Goal: Information Seeking & Learning: Find specific fact

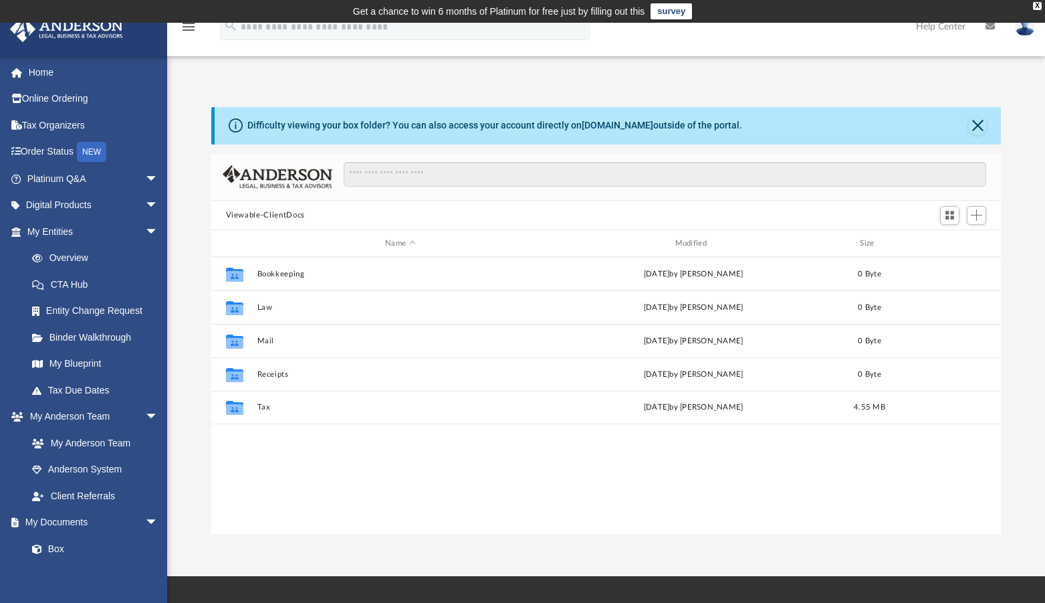
scroll to position [293, 779]
click at [55, 149] on link "Order Status NEW" at bounding box center [93, 151] width 169 height 27
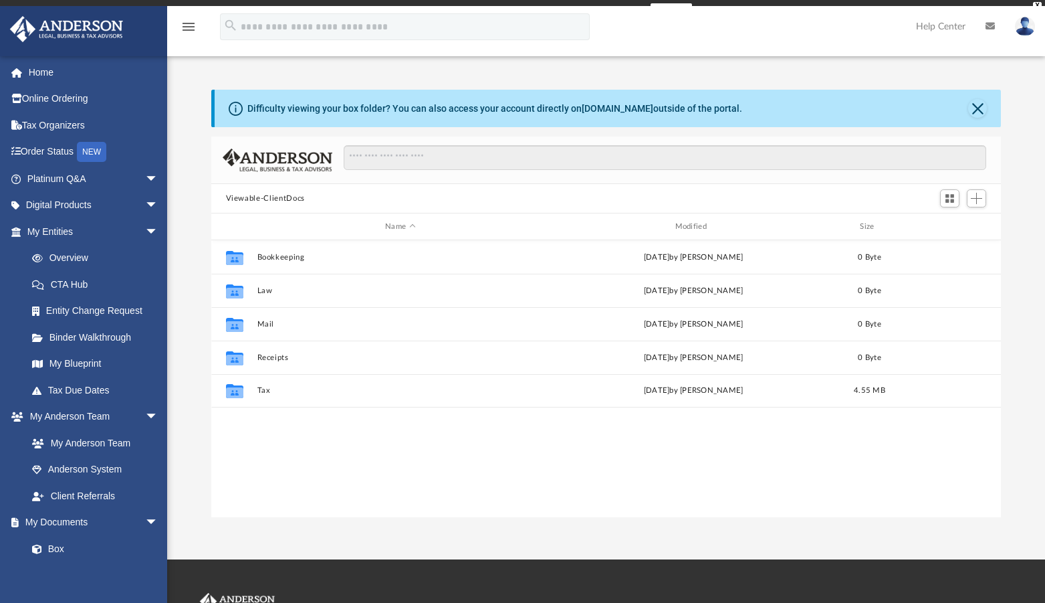
scroll to position [292, 779]
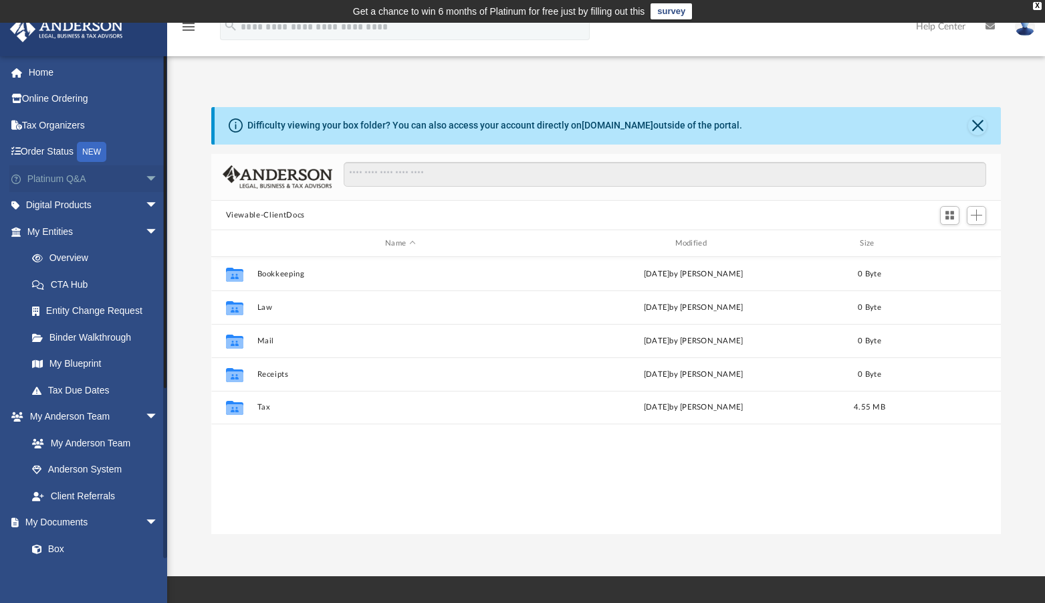
click at [124, 176] on link "Platinum Q&A arrow_drop_down" at bounding box center [93, 178] width 169 height 27
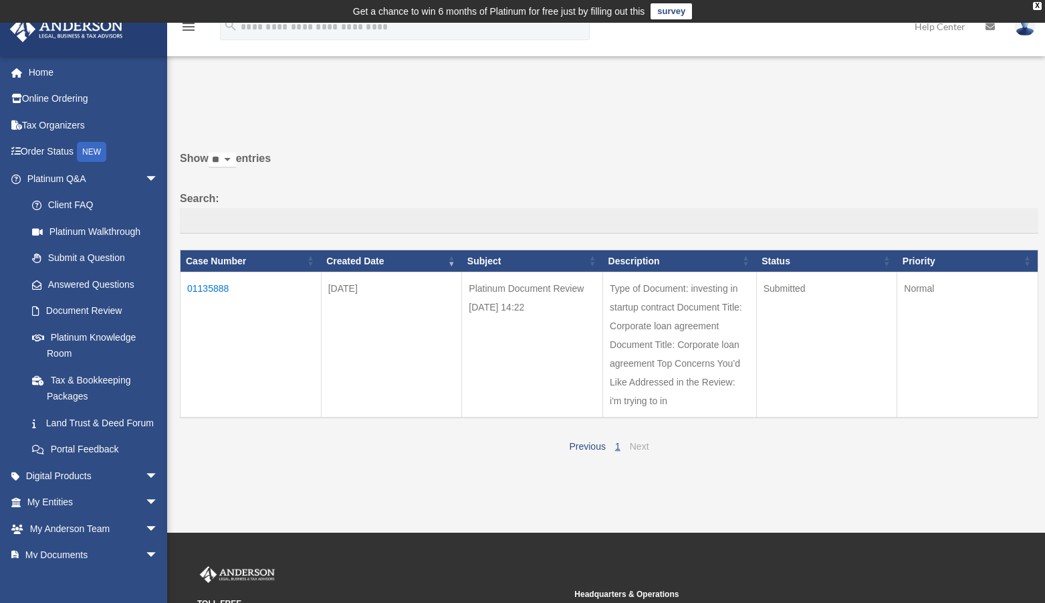
click at [640, 449] on link "Next" at bounding box center [639, 446] width 19 height 11
click at [203, 284] on td "01135888" at bounding box center [251, 345] width 141 height 146
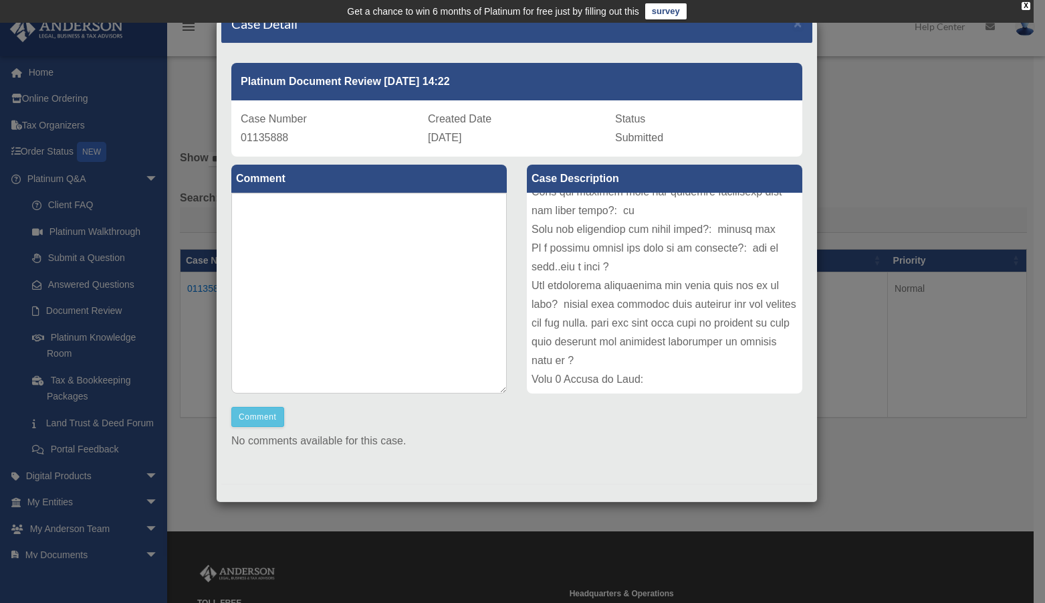
scroll to position [29, 0]
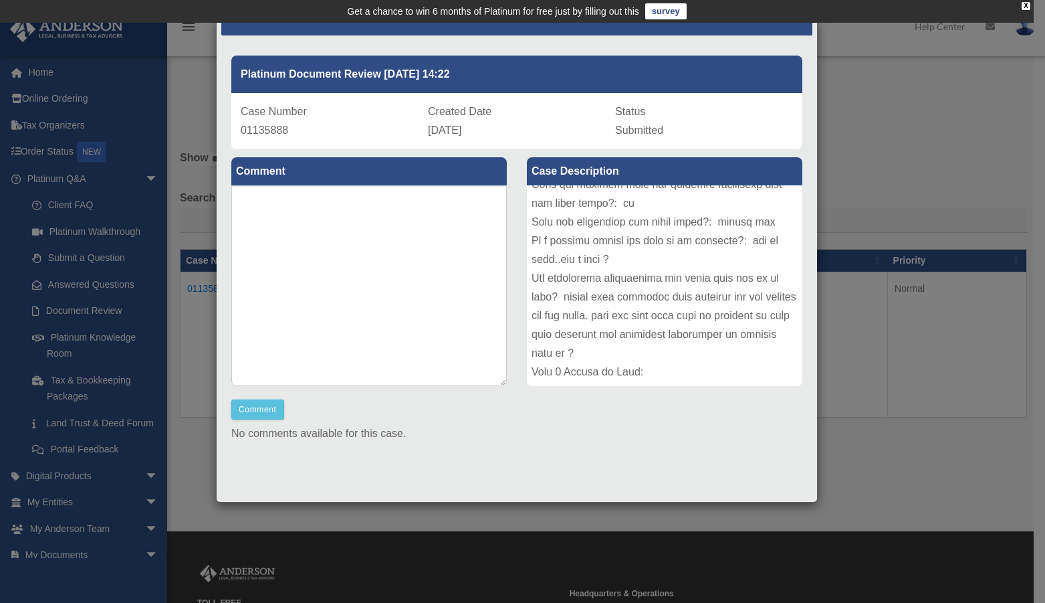
click at [889, 185] on div "Case Detail × Platinum Document Review [DATE] 14:22 Case Number 01135888 Create…" at bounding box center [522, 301] width 1045 height 603
